Goal: Task Accomplishment & Management: Complete application form

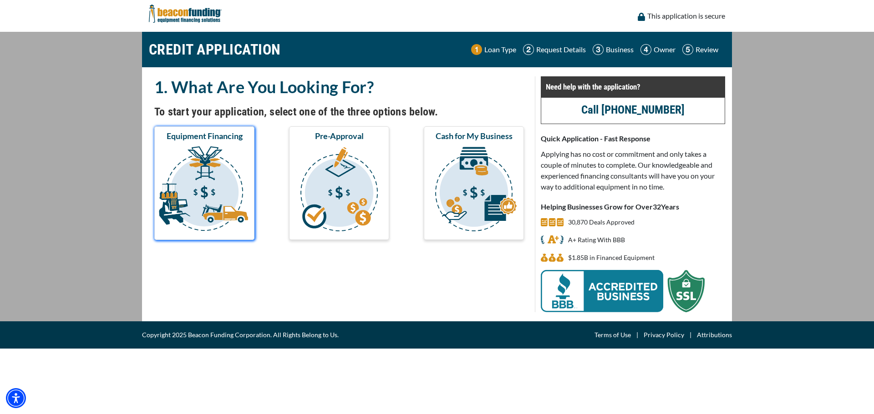
click at [237, 188] on img "submit" at bounding box center [204, 190] width 96 height 91
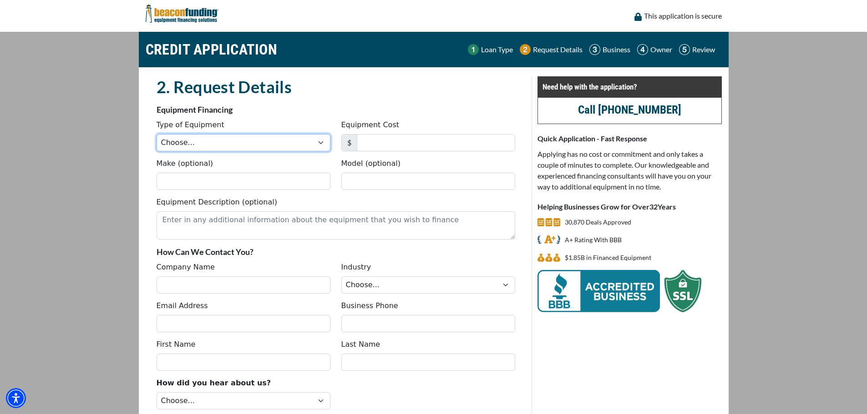
click at [243, 142] on select "Choose... Backhoe Boom/Bucket Truck Chipper Commercial Mower Crane DTG/DTF Prin…" at bounding box center [244, 142] width 174 height 17
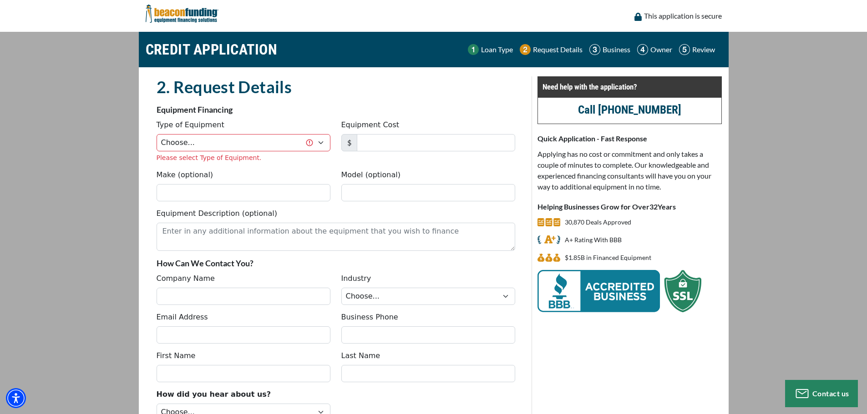
click at [129, 138] on main "CREDIT APPLICATION Loan Type Request Details Business Owner Review" at bounding box center [433, 254] width 867 height 445
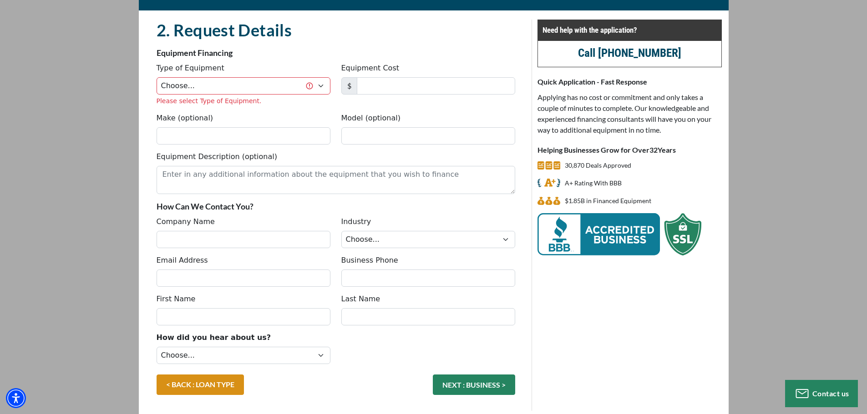
scroll to position [90, 0]
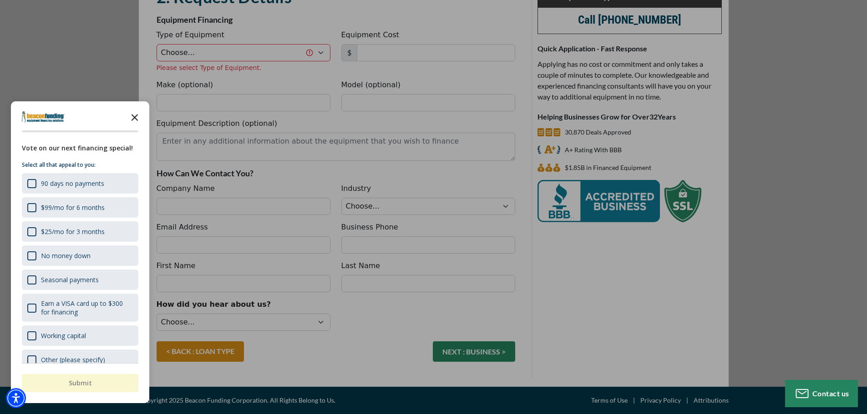
click at [134, 116] on icon "Close the survey" at bounding box center [135, 117] width 18 height 18
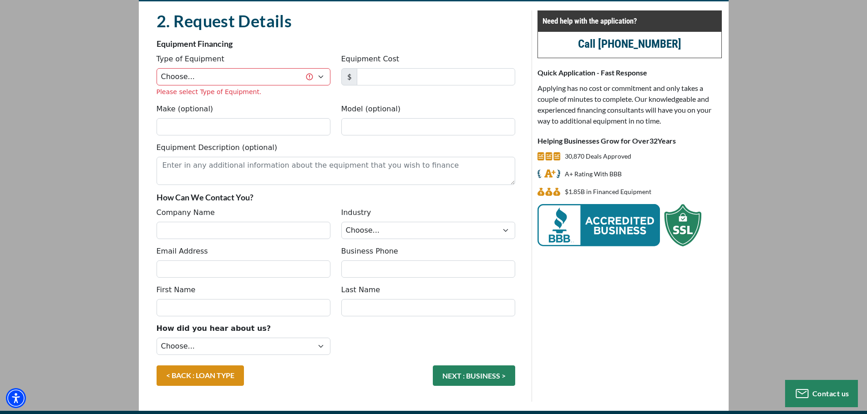
scroll to position [45, 0]
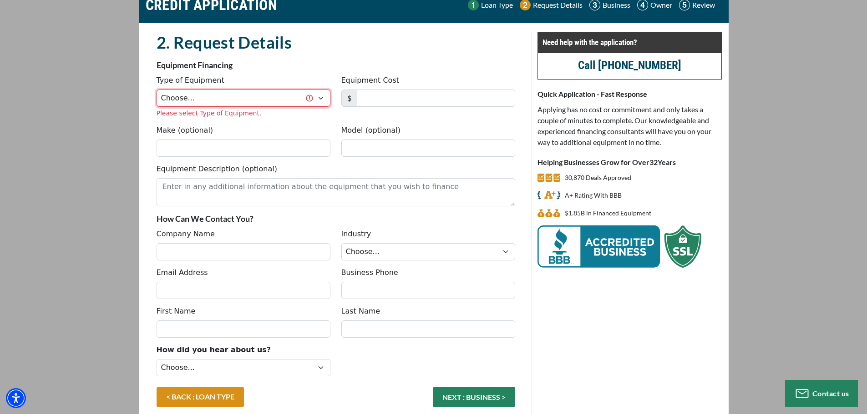
click at [239, 97] on select "Choose... Backhoe Boom/Bucket Truck Chipper Commercial Mower Crane DTG/DTF Prin…" at bounding box center [244, 98] width 174 height 17
select select "2"
click at [157, 90] on select "Choose... Backhoe Boom/Bucket Truck Chipper Commercial Mower Crane DTG/DTF Prin…" at bounding box center [244, 98] width 174 height 17
click at [381, 101] on input "Equipment Cost" at bounding box center [436, 98] width 158 height 17
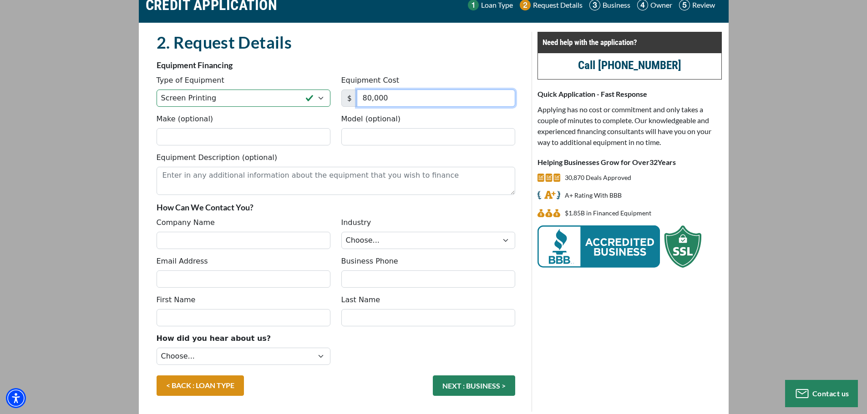
type input "80,000"
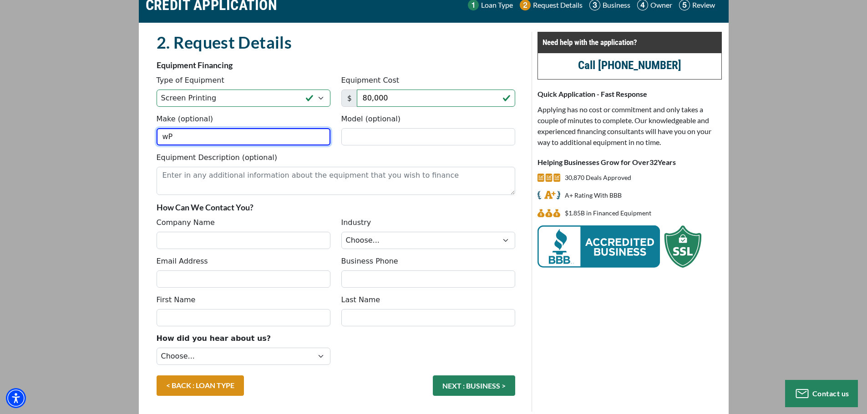
type input "w"
type input "Workhorse"
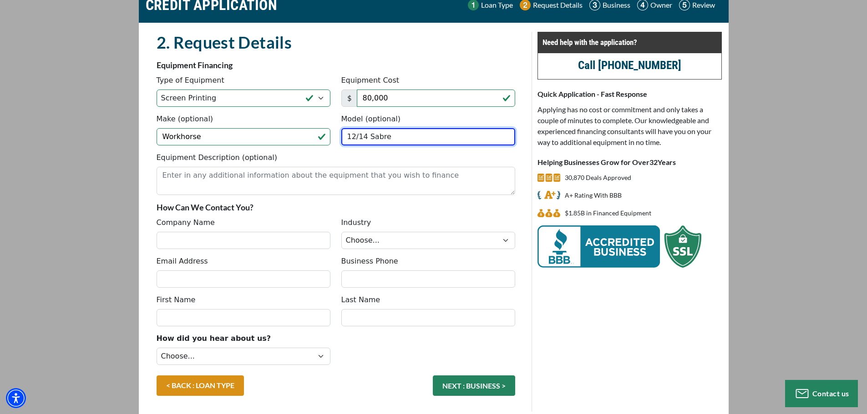
type input "12/14 Sabre"
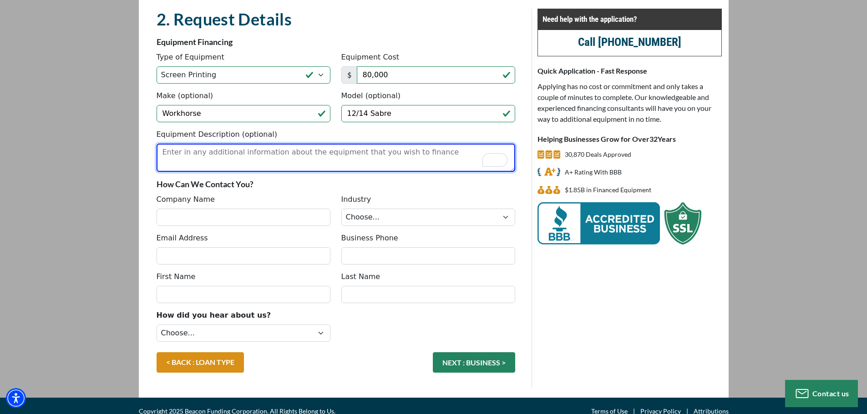
scroll to position [79, 0]
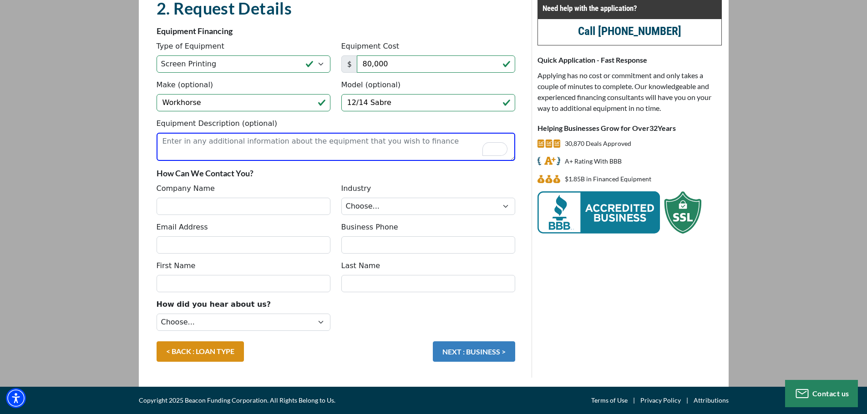
click at [446, 350] on button "NEXT : BUSINESS >" at bounding box center [474, 352] width 82 height 20
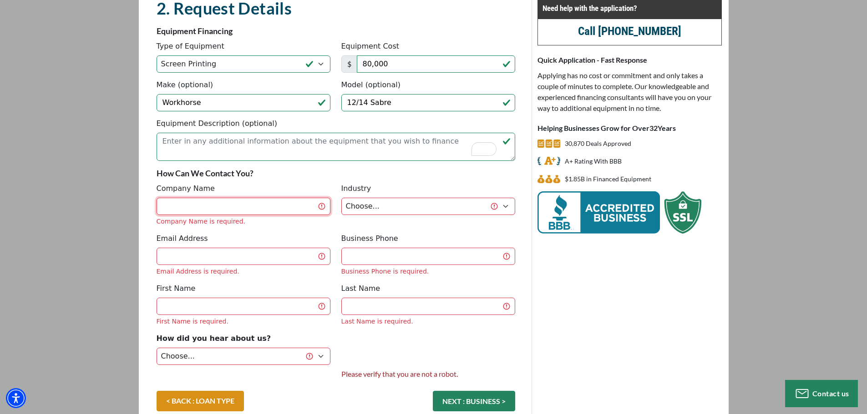
click at [213, 208] on input "Company Name" at bounding box center [244, 206] width 174 height 17
type input "Ink It Your Way"
type input "brandon@inkityourway.com"
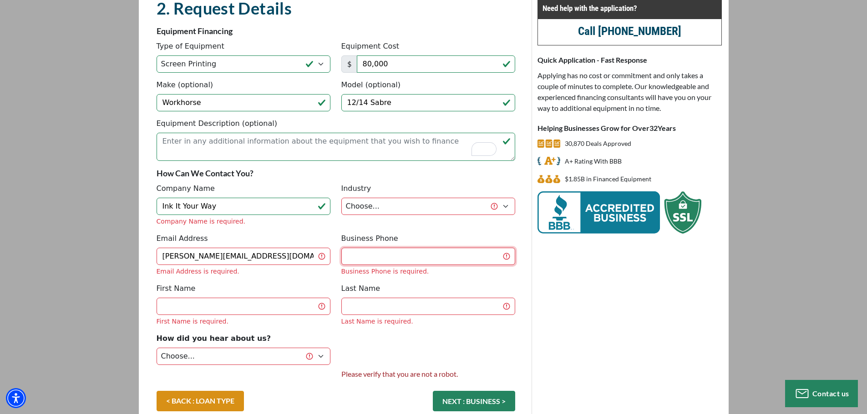
type input "4257891669"
type input "Brandon"
type input "LeMieux"
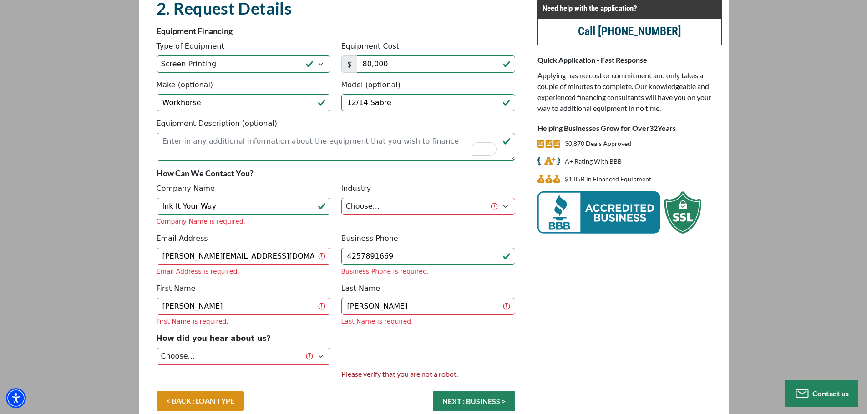
type input "[PHONE_NUMBER]"
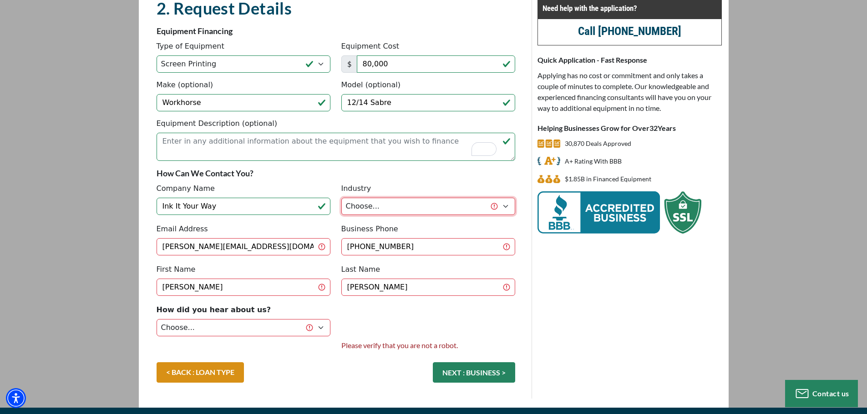
click at [378, 204] on select "Choose... Towing Landscape/Hardscape Decorated Apparel Septic Light Constructio…" at bounding box center [428, 206] width 174 height 17
select select "3"
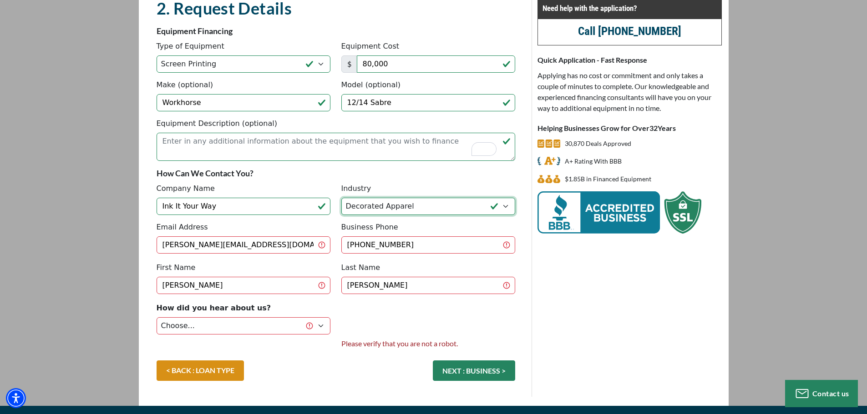
click at [341, 198] on select "Choose... Towing Landscape/Hardscape Decorated Apparel Septic Light Constructio…" at bounding box center [428, 206] width 174 height 17
click at [234, 243] on input "brandon@inkityourway.com" at bounding box center [244, 245] width 174 height 17
type input "[PERSON_NAME][EMAIL_ADDRESS][DOMAIN_NAME]"
click at [177, 280] on input "Brandon" at bounding box center [244, 285] width 174 height 17
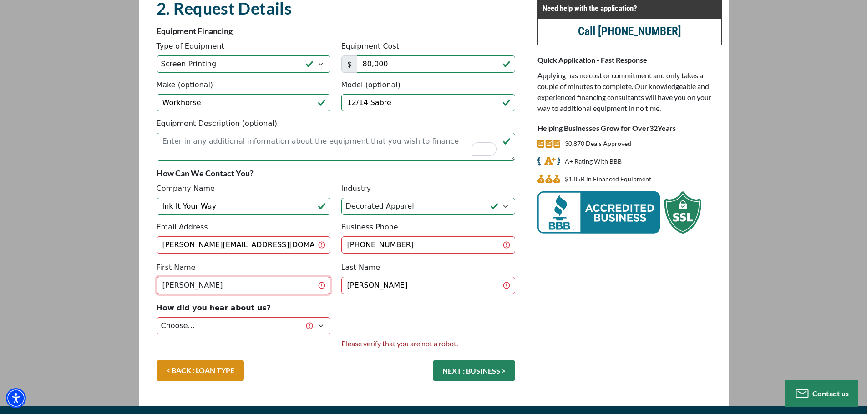
click at [177, 280] on input "Brandon" at bounding box center [244, 285] width 174 height 17
type input "[PERSON_NAME]"
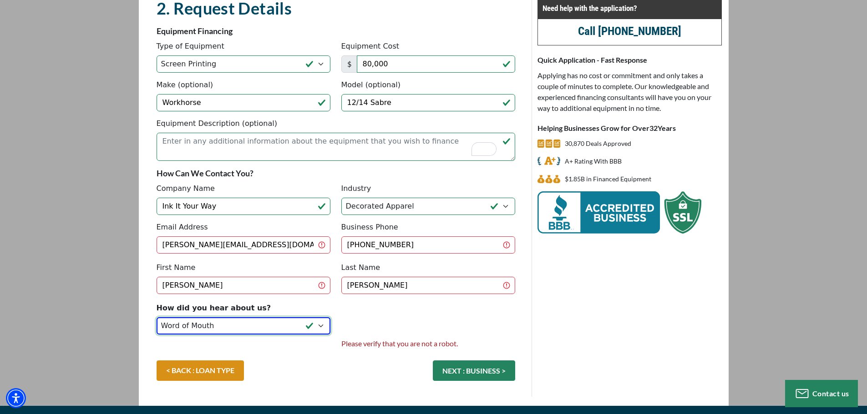
click at [234, 324] on select "Choose... Internet Search Vendor Referral Word of Mouth Client Referral Email E…" at bounding box center [244, 326] width 174 height 17
select select "4"
click at [157, 318] on select "Choose... Internet Search Vendor Referral Word of Mouth Client Referral Email E…" at bounding box center [244, 326] width 174 height 17
click at [194, 147] on textarea "Equipment Description (optional)" at bounding box center [336, 147] width 359 height 28
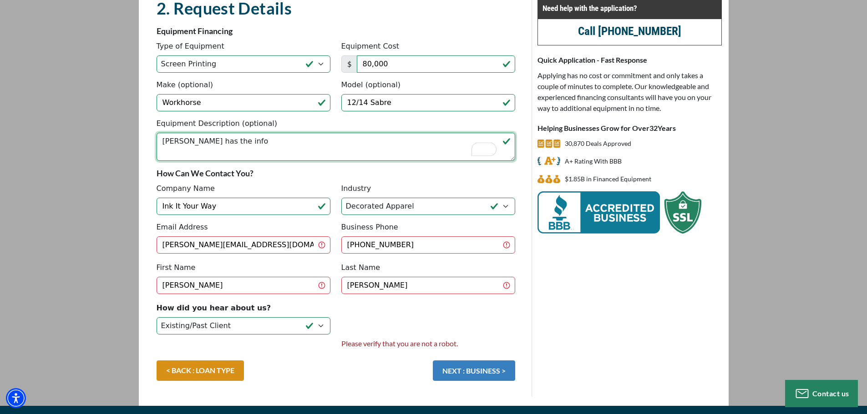
type textarea "John Wesolowski has the info"
click at [489, 374] on button "NEXT : BUSINESS >" at bounding box center [474, 371] width 82 height 20
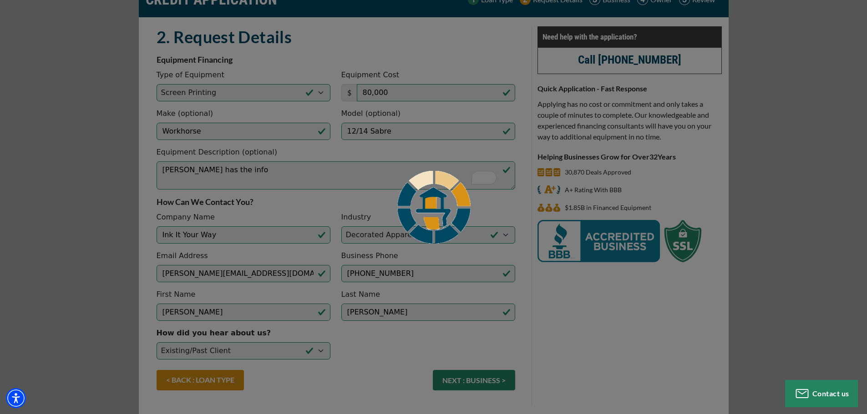
scroll to position [0, 0]
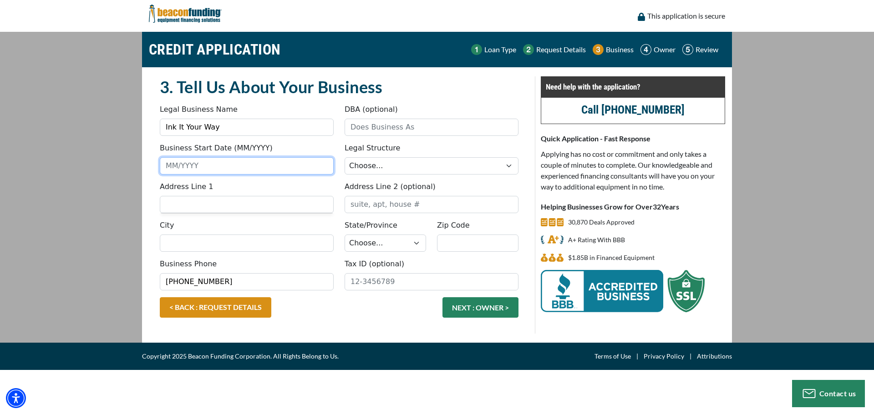
click at [205, 165] on input "Business Start Date (MM/YYYY)" at bounding box center [247, 165] width 174 height 17
type input "06/2006"
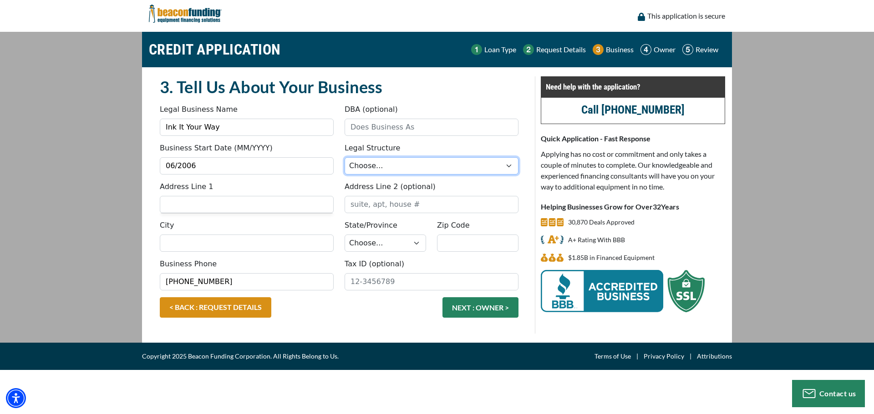
click at [419, 172] on select "Choose... Corporation LLC LLP Municipality Non-Profit Partnership Proprietorship" at bounding box center [431, 165] width 174 height 17
select select "2"
click at [344, 157] on select "Choose... Corporation LLC LLP Municipality Non-Profit Partnership Proprietorship" at bounding box center [431, 165] width 174 height 17
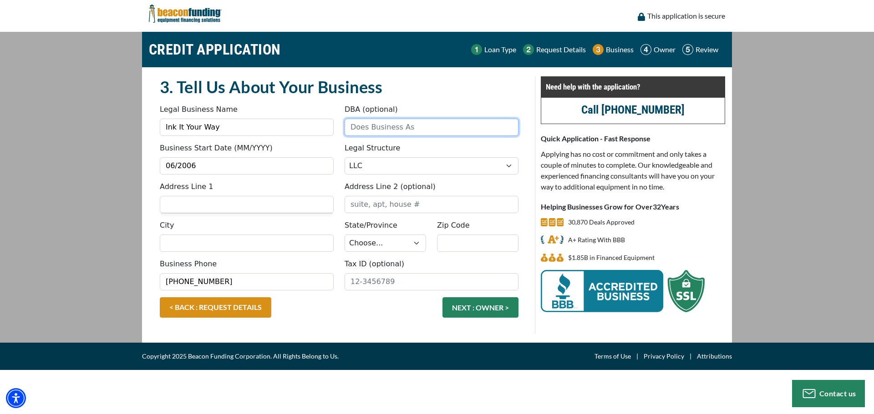
click at [399, 127] on input "DBA (optional)" at bounding box center [431, 127] width 174 height 17
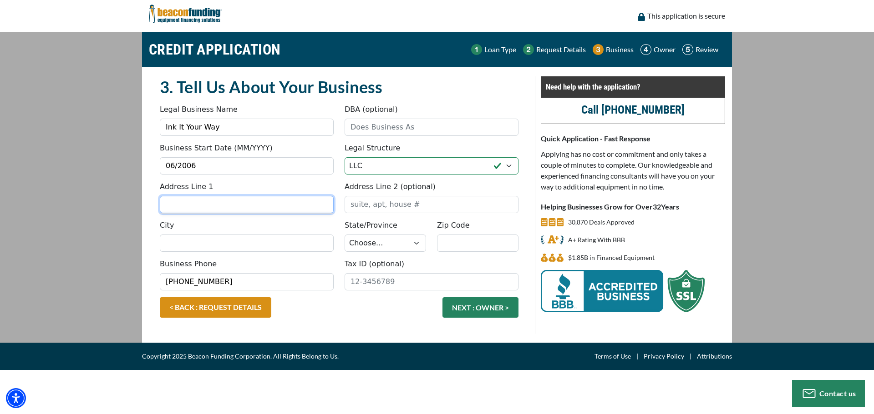
click at [197, 199] on input "Address Line 1" at bounding box center [247, 204] width 174 height 17
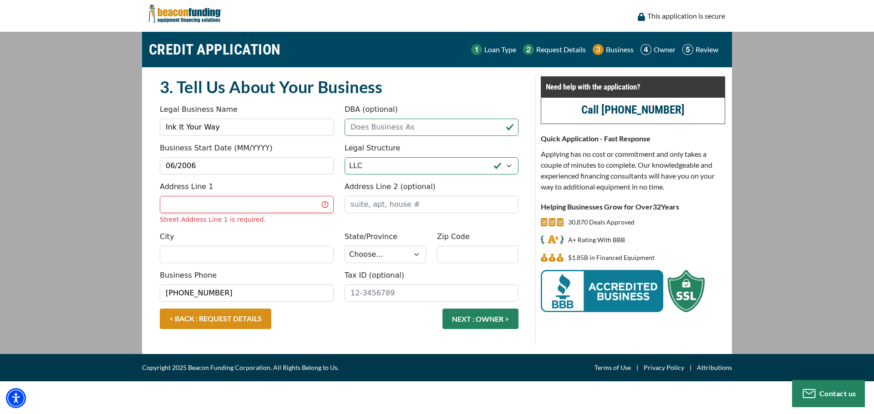
click at [217, 215] on div "Street Address Line 1 is required." at bounding box center [247, 220] width 174 height 10
click at [249, 209] on input "Address Line 1" at bounding box center [247, 204] width 174 height 17
type input "17631 147th St SE"
type input "#7"
type input "MONROE"
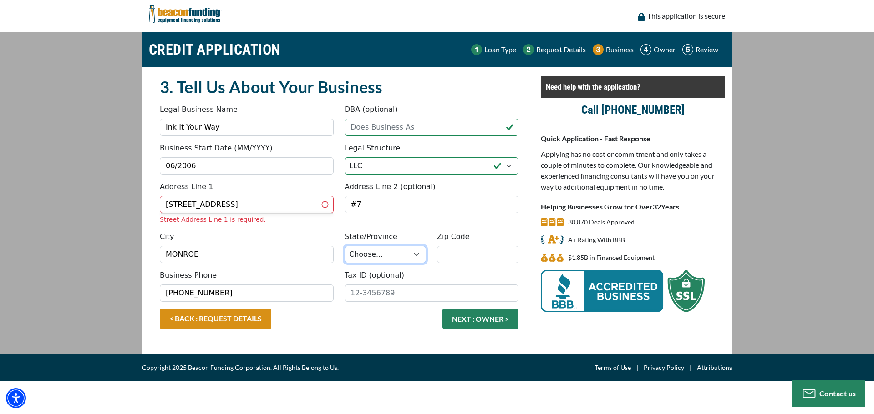
select select "49"
type input "98272"
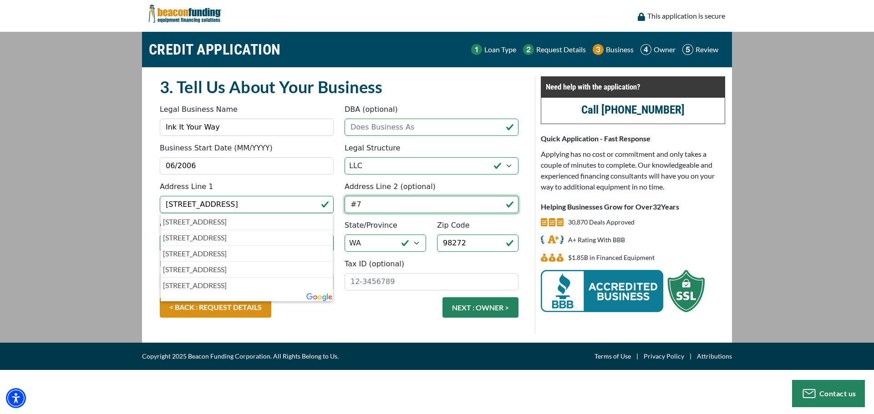
click at [363, 203] on input "#7" at bounding box center [431, 204] width 174 height 17
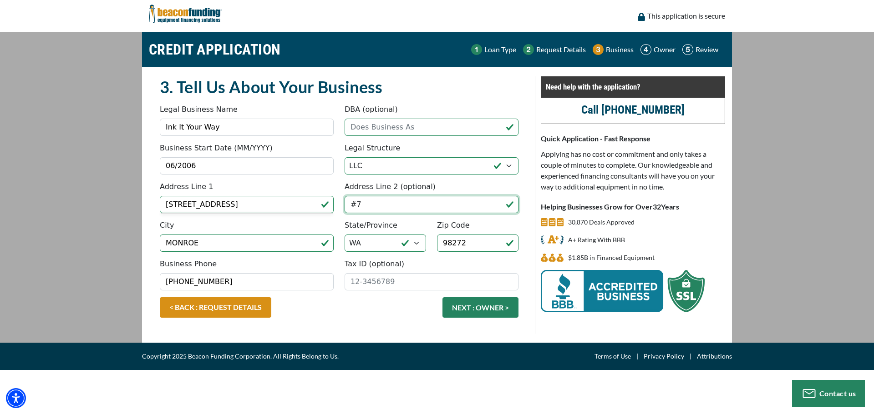
click at [363, 203] on input "#7" at bounding box center [431, 204] width 174 height 17
type input "Unit 7"
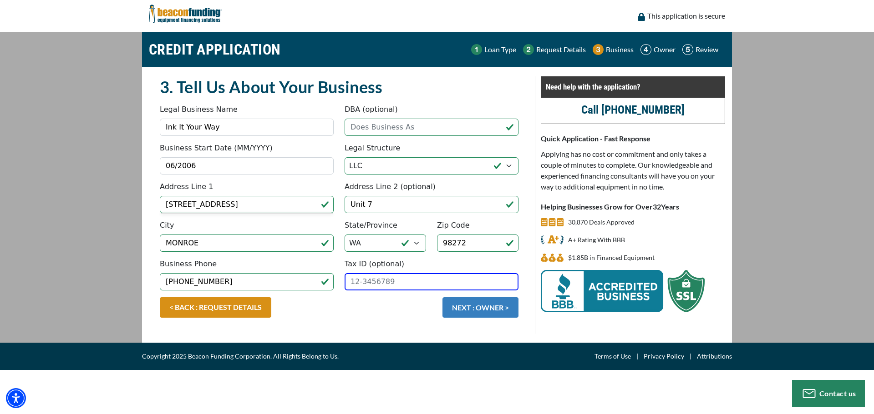
click at [493, 308] on button "NEXT : OWNER >" at bounding box center [480, 308] width 76 height 20
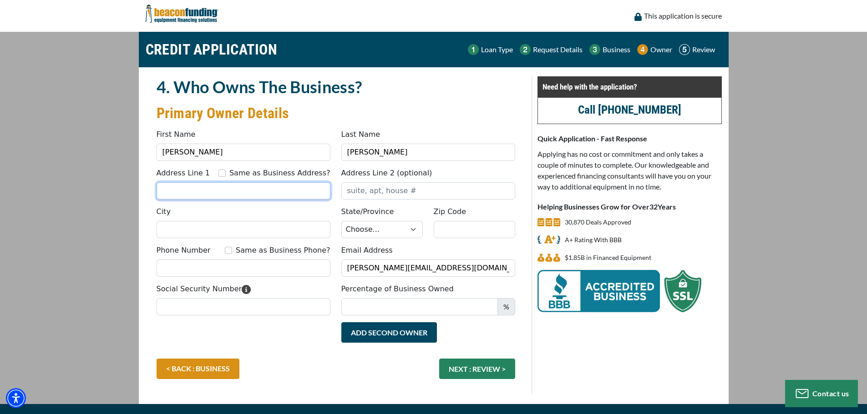
click at [218, 188] on input "Address Line 1" at bounding box center [244, 190] width 174 height 17
click at [232, 177] on div "Same as Business Address?" at bounding box center [274, 173] width 112 height 11
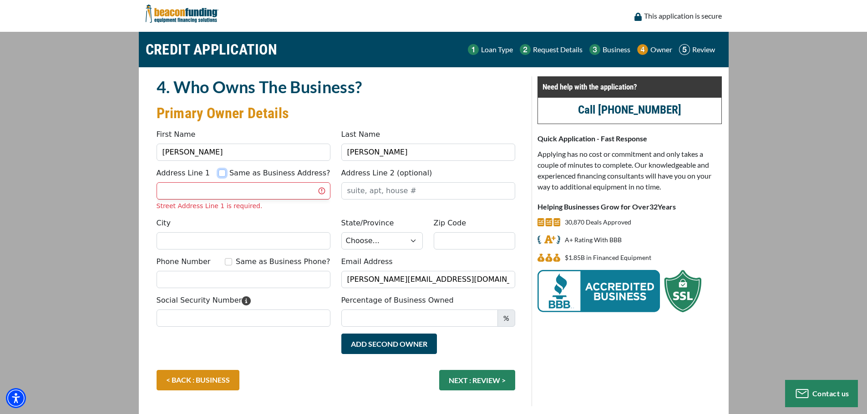
click at [226, 173] on input "Same as Business Address?" at bounding box center [221, 173] width 7 height 7
checkbox input "true"
type input "[STREET_ADDRESS]"
type input "Unit 7"
type input "MONROE"
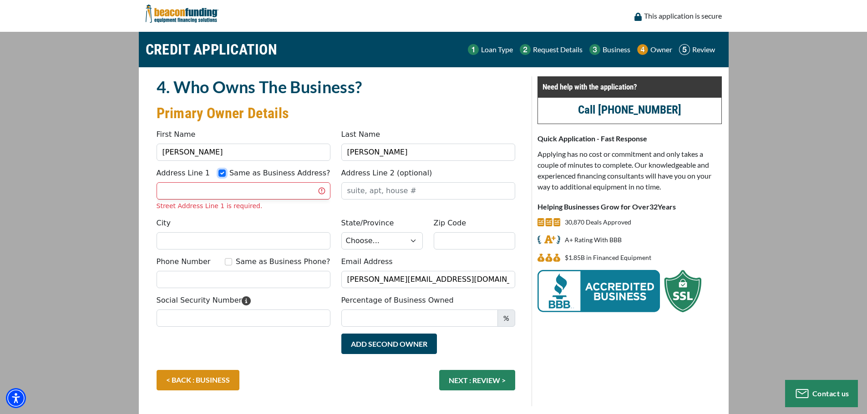
select select "49"
type input "98272"
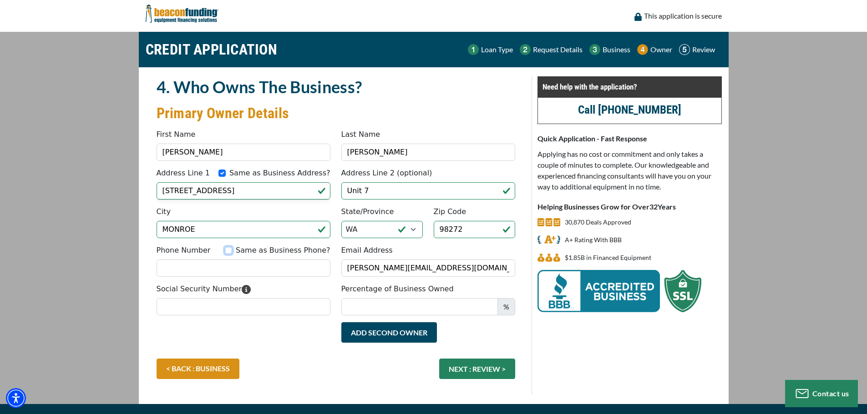
click at [232, 250] on input "Same as Business Phone?" at bounding box center [228, 250] width 7 height 7
checkbox input "true"
type input "[PHONE_NUMBER]"
click at [227, 306] on input "Social Security Number" at bounding box center [244, 306] width 174 height 17
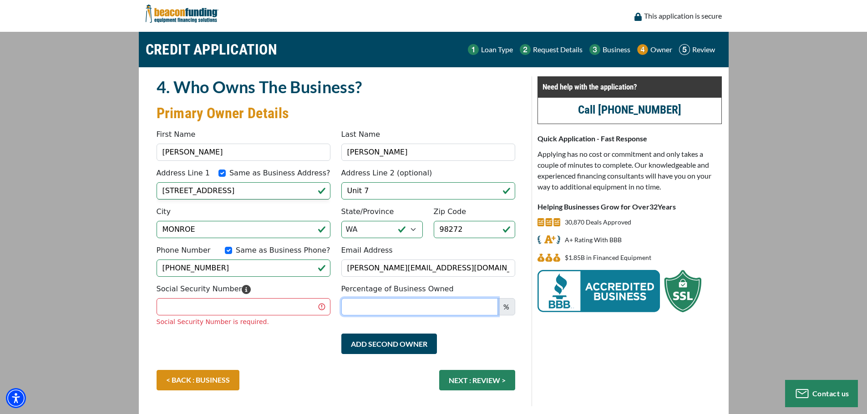
click at [395, 306] on input "Percentage of Business Owned" at bounding box center [419, 306] width 157 height 17
type input "100"
click at [263, 310] on input "Social Security Number" at bounding box center [244, 306] width 174 height 17
click at [244, 309] on input "Social Security Number" at bounding box center [244, 306] width 174 height 17
type input "540-11-5233"
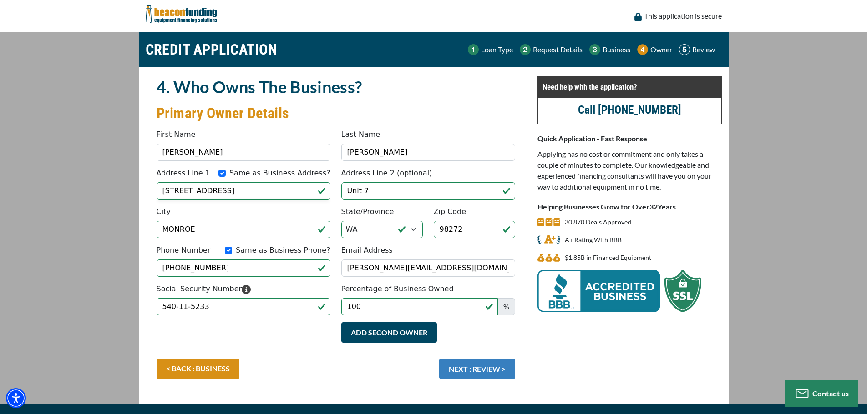
click at [492, 377] on button "NEXT : REVIEW >" at bounding box center [477, 369] width 76 height 20
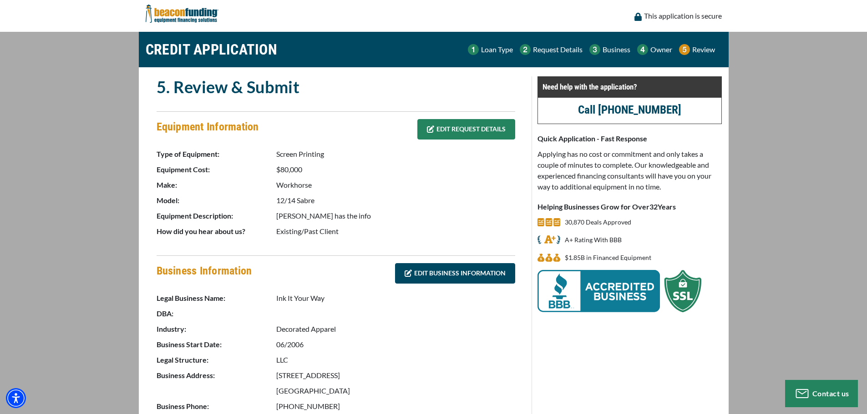
click at [429, 126] on icon at bounding box center [430, 129] width 7 height 7
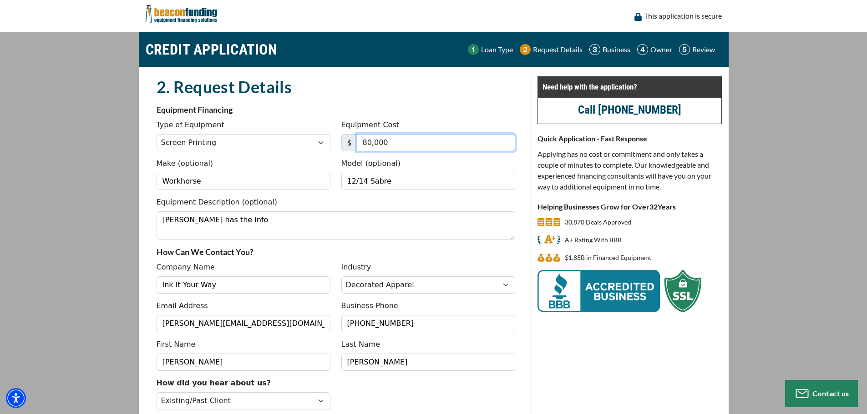
drag, startPoint x: 362, startPoint y: 144, endPoint x: 344, endPoint y: 145, distance: 17.8
click at [344, 145] on div "$ 80,000" at bounding box center [428, 142] width 174 height 17
type input "90,000"
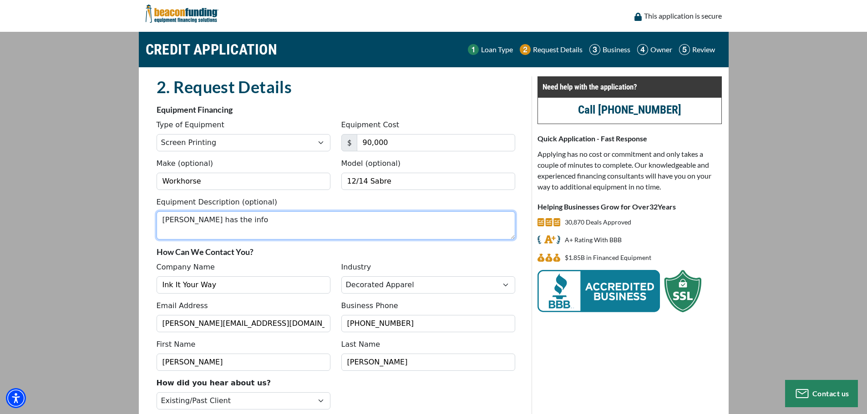
click at [322, 224] on textarea "[PERSON_NAME] has the info" at bounding box center [336, 226] width 359 height 28
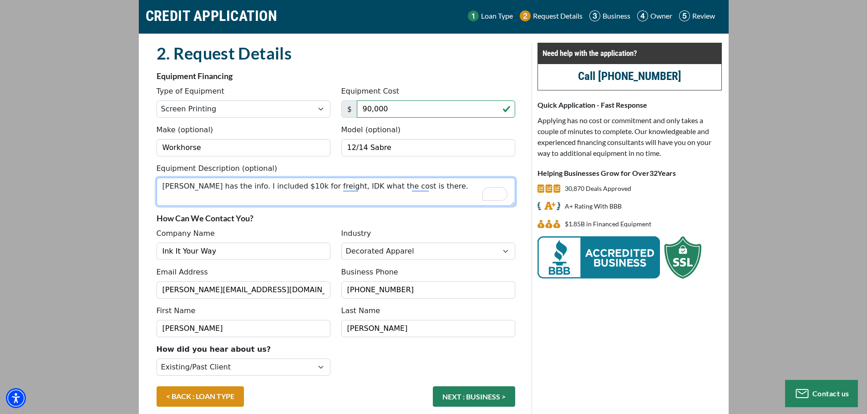
scroll to position [79, 0]
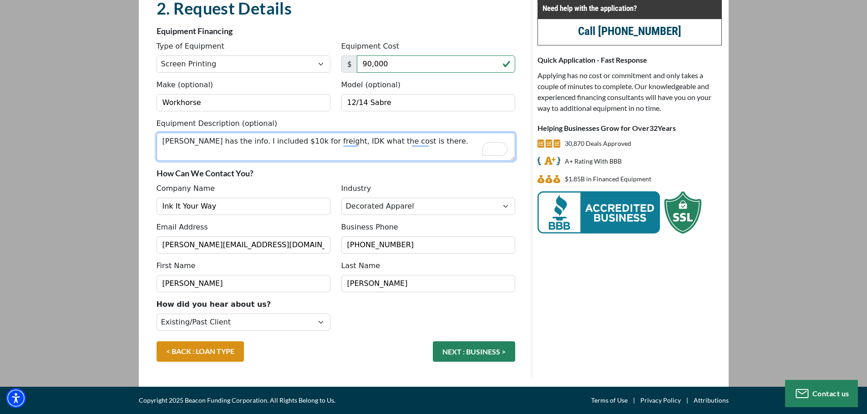
type textarea "John Wesolowski has the info. I included $10k for freight, IDK what the cost is…"
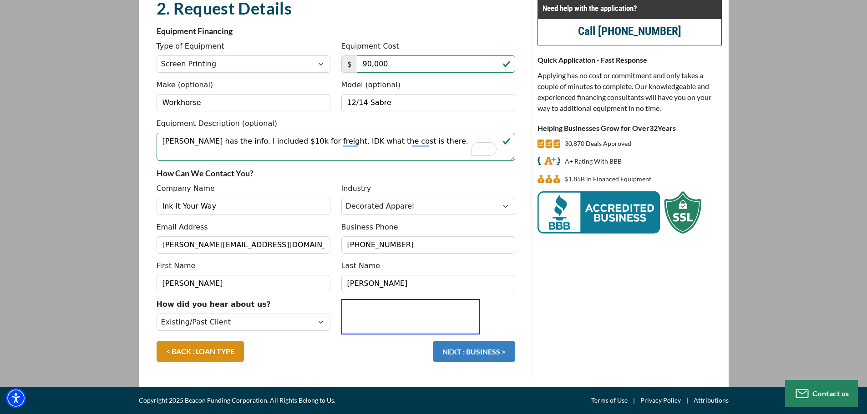
click at [461, 353] on button "NEXT : BUSINESS >" at bounding box center [474, 352] width 82 height 20
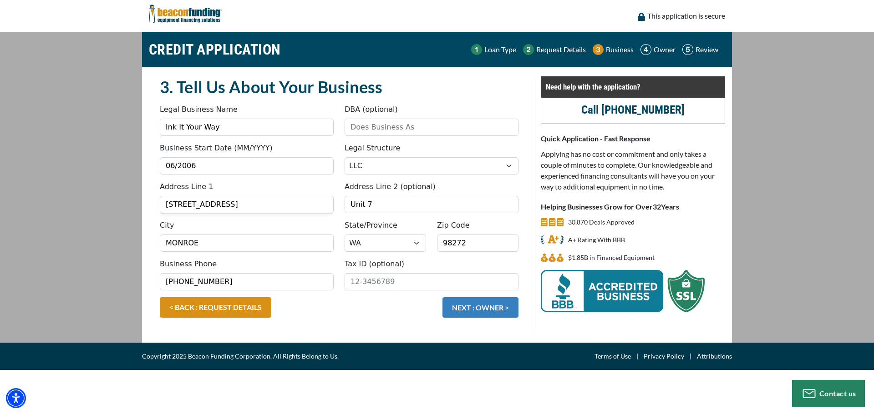
click at [497, 308] on button "NEXT : OWNER >" at bounding box center [480, 308] width 76 height 20
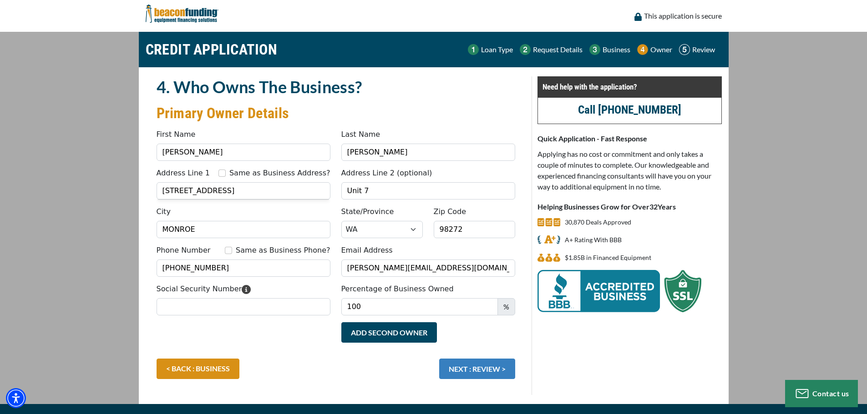
click at [484, 374] on button "NEXT : REVIEW >" at bounding box center [477, 369] width 76 height 20
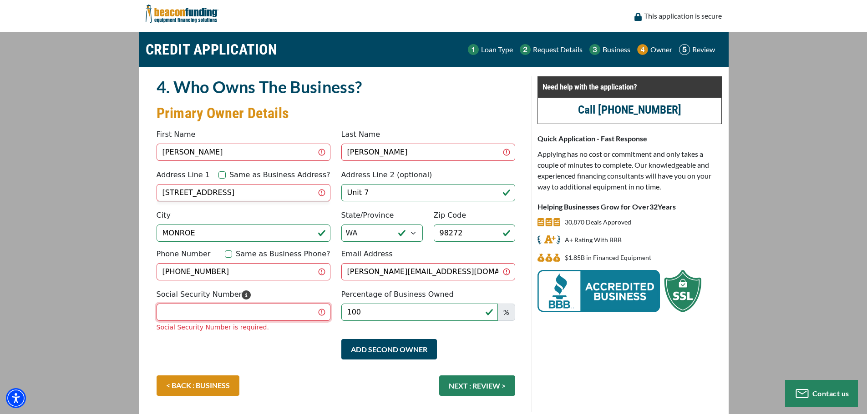
click at [285, 312] on input "Social Security Number" at bounding box center [244, 312] width 174 height 17
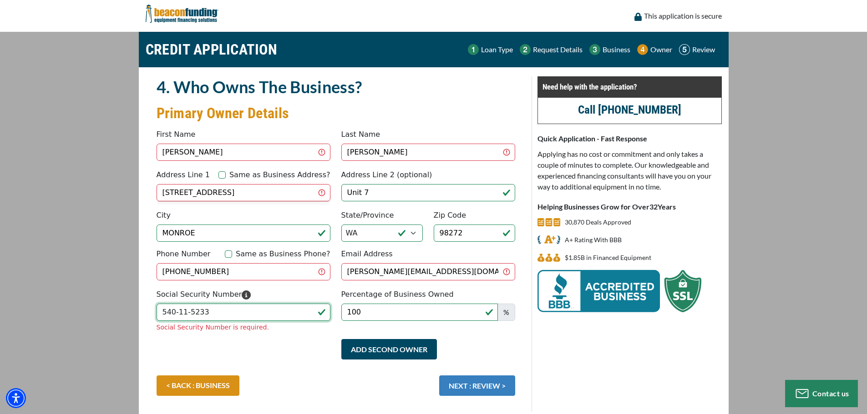
type input "540-11-5233"
click at [484, 389] on div "< BACK : BUSINESS NEXT : REVIEW >" at bounding box center [335, 394] width 369 height 36
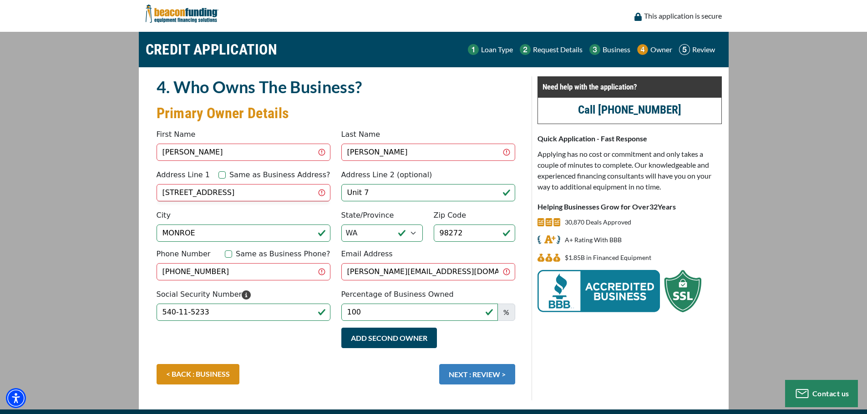
click at [493, 371] on button "NEXT : REVIEW >" at bounding box center [477, 374] width 76 height 20
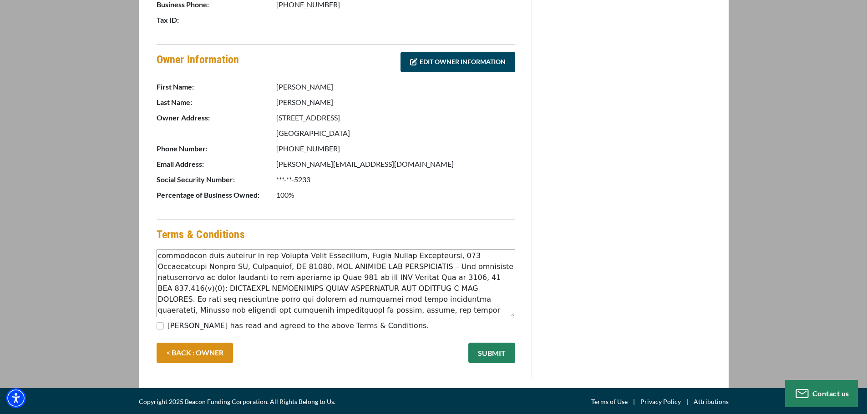
scroll to position [414, 0]
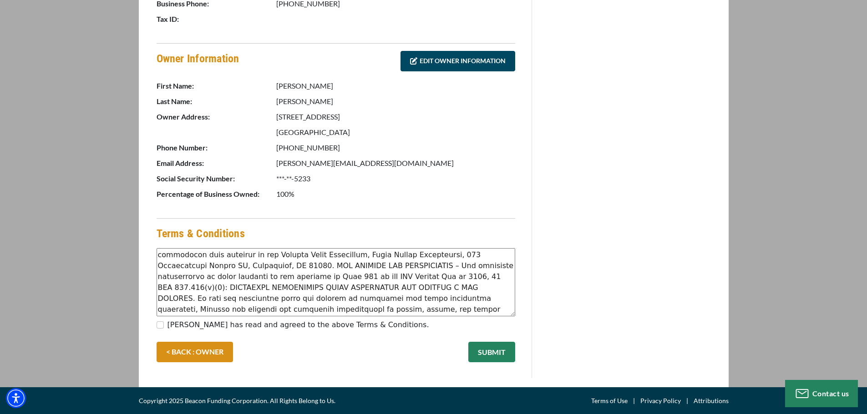
drag, startPoint x: 165, startPoint y: 324, endPoint x: 231, endPoint y: 317, distance: 66.3
click at [165, 324] on div "[PERSON_NAME] has read and agreed to the above Terms & Conditions." at bounding box center [336, 327] width 359 height 15
click at [152, 322] on div "[PERSON_NAME] has read and agreed to the above Terms & Conditions." at bounding box center [335, 327] width 369 height 15
click at [162, 326] on input "[PERSON_NAME] has read and agreed to the above Terms & Conditions." at bounding box center [160, 325] width 7 height 7
checkbox input "true"
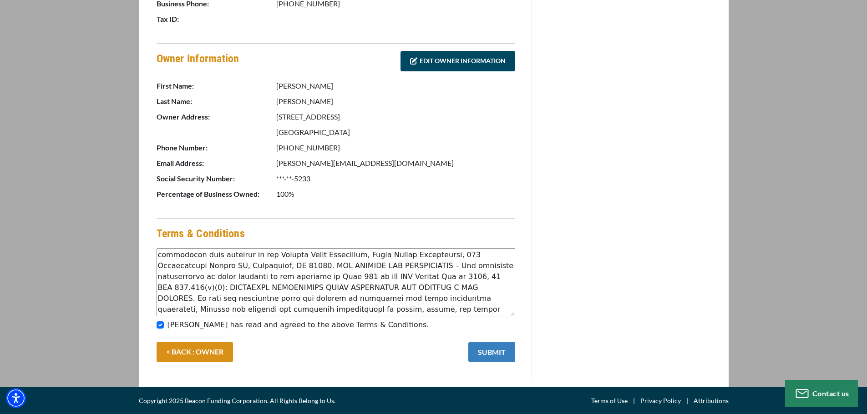
click at [498, 353] on button "SUBMIT" at bounding box center [491, 352] width 47 height 20
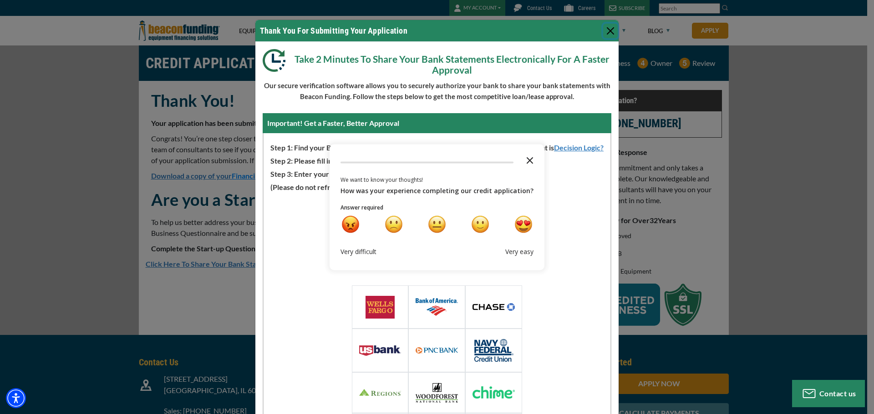
click at [526, 160] on polygon "Close the survey" at bounding box center [529, 160] width 7 height 7
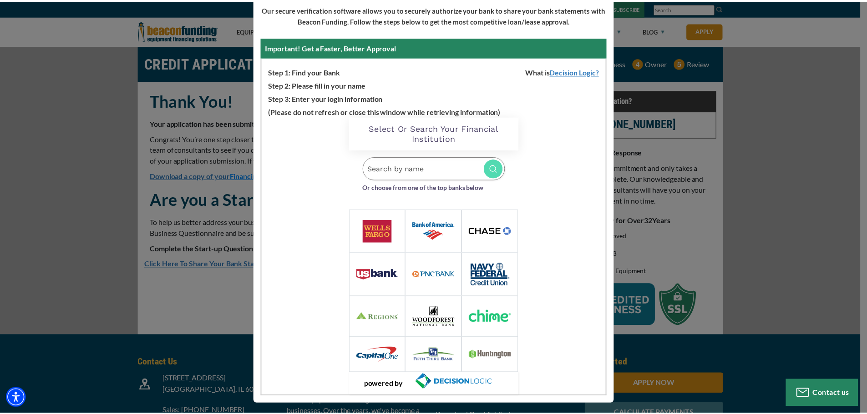
scroll to position [79, 0]
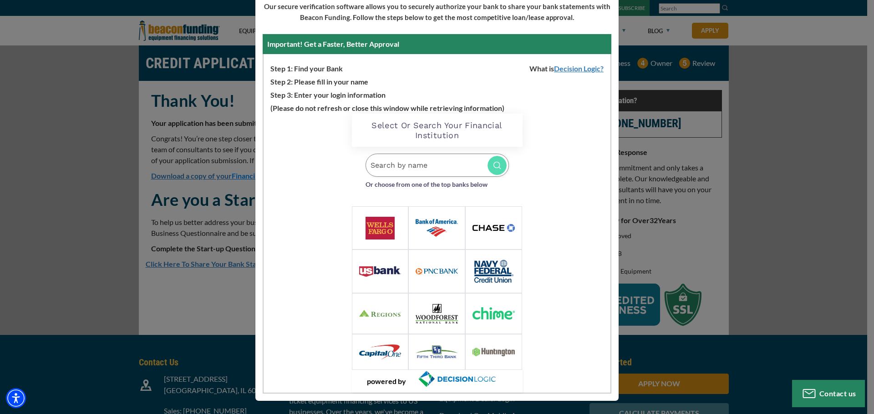
click at [429, 225] on img at bounding box center [436, 227] width 42 height 17
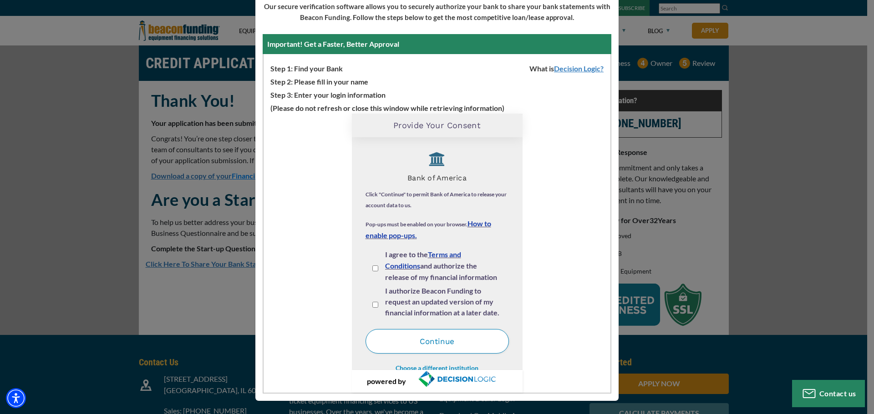
click at [372, 270] on input "I agree to the Terms and Conditions and authorize the release of my financial i…" at bounding box center [375, 269] width 6 height 6
checkbox input "true"
click at [373, 303] on input "I authorize Beacon Funding to request an updated version of my financial inform…" at bounding box center [375, 305] width 6 height 6
checkbox input "true"
click at [433, 342] on button "Continue" at bounding box center [436, 341] width 143 height 25
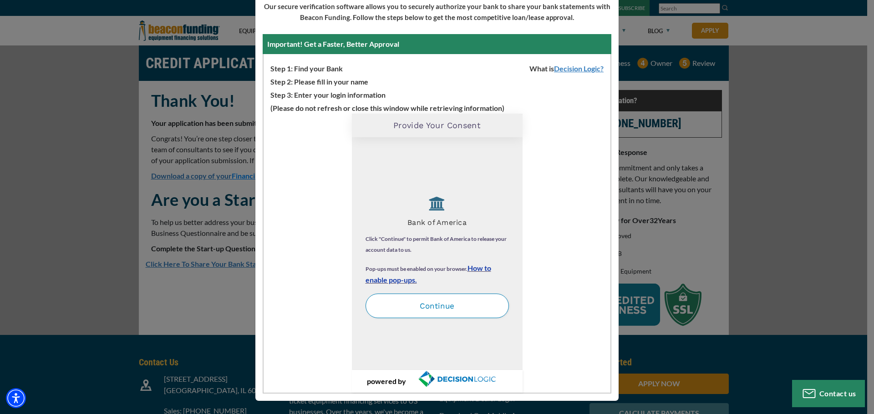
click at [429, 307] on button "Continue" at bounding box center [436, 306] width 143 height 25
click at [438, 308] on button "Continue" at bounding box center [436, 306] width 143 height 25
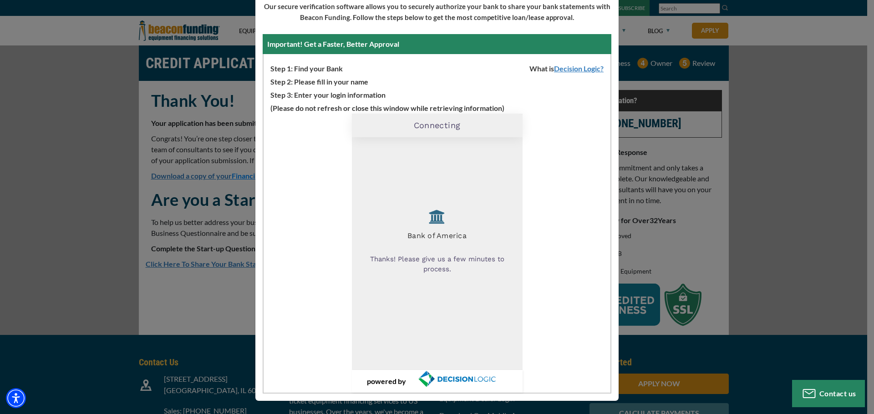
click at [637, 45] on div "Thank You For Submitting Your Application Take 2 Minutes To Share Your Bank Sta…" at bounding box center [437, 207] width 874 height 414
